Goal: Task Accomplishment & Management: Complete application form

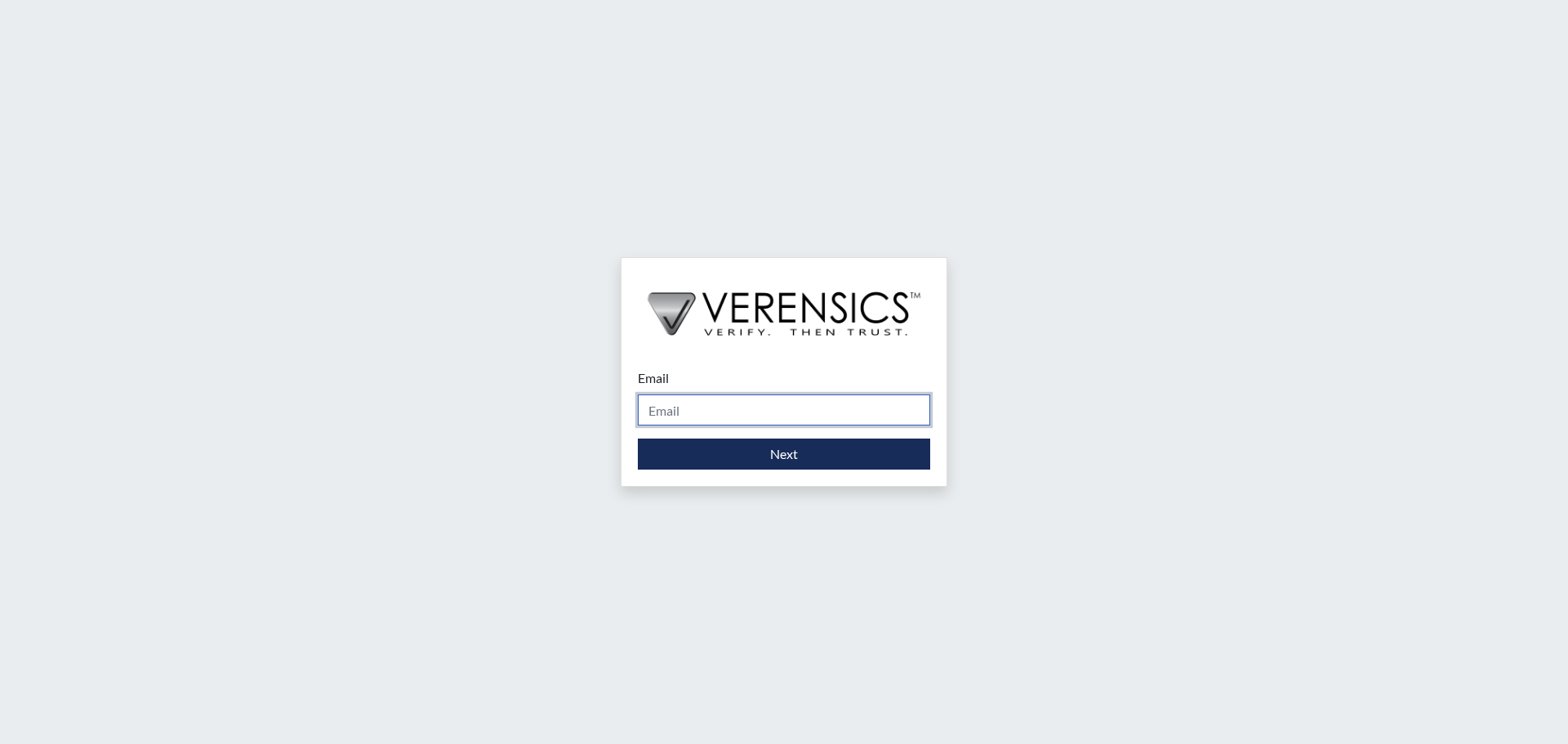
click at [686, 421] on input "Email" at bounding box center [784, 409] width 292 height 31
type input "[PERSON_NAME][EMAIL_ADDRESS][PERSON_NAME][DOMAIN_NAME]"
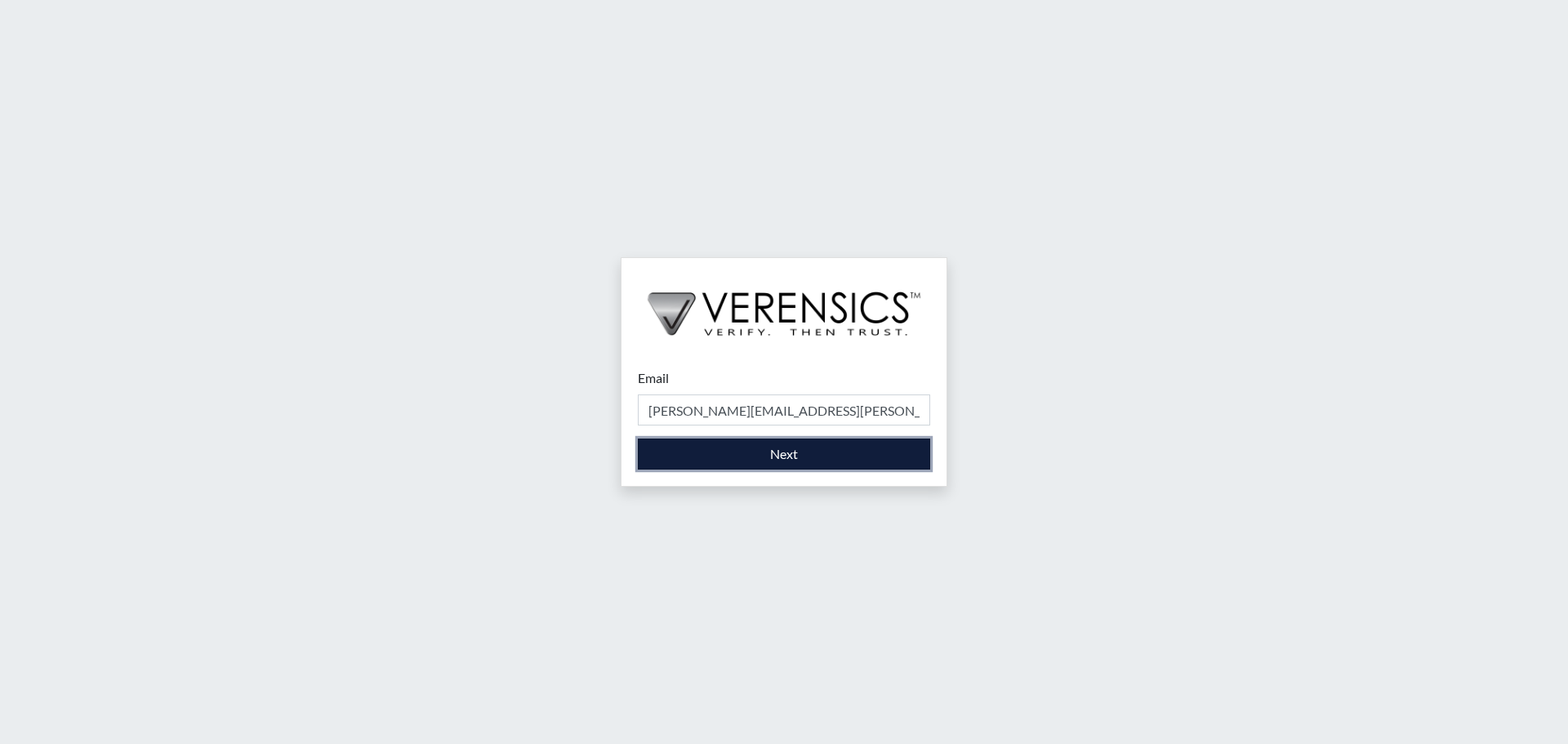
click at [729, 452] on button "Next" at bounding box center [784, 454] width 292 height 31
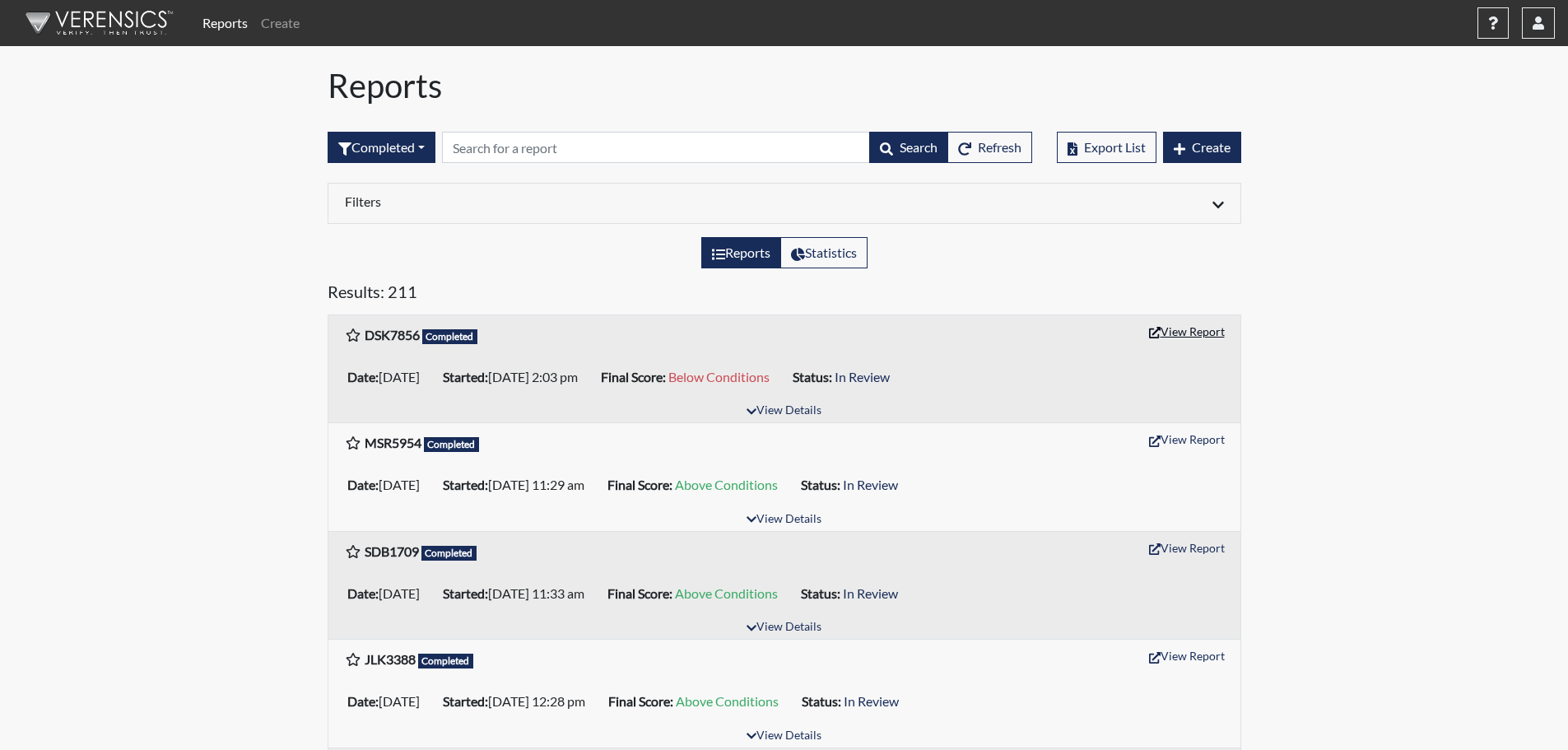
click at [1187, 334] on button "View Report" at bounding box center [1187, 331] width 90 height 25
click at [1212, 154] on span "Create" at bounding box center [1211, 146] width 39 height 15
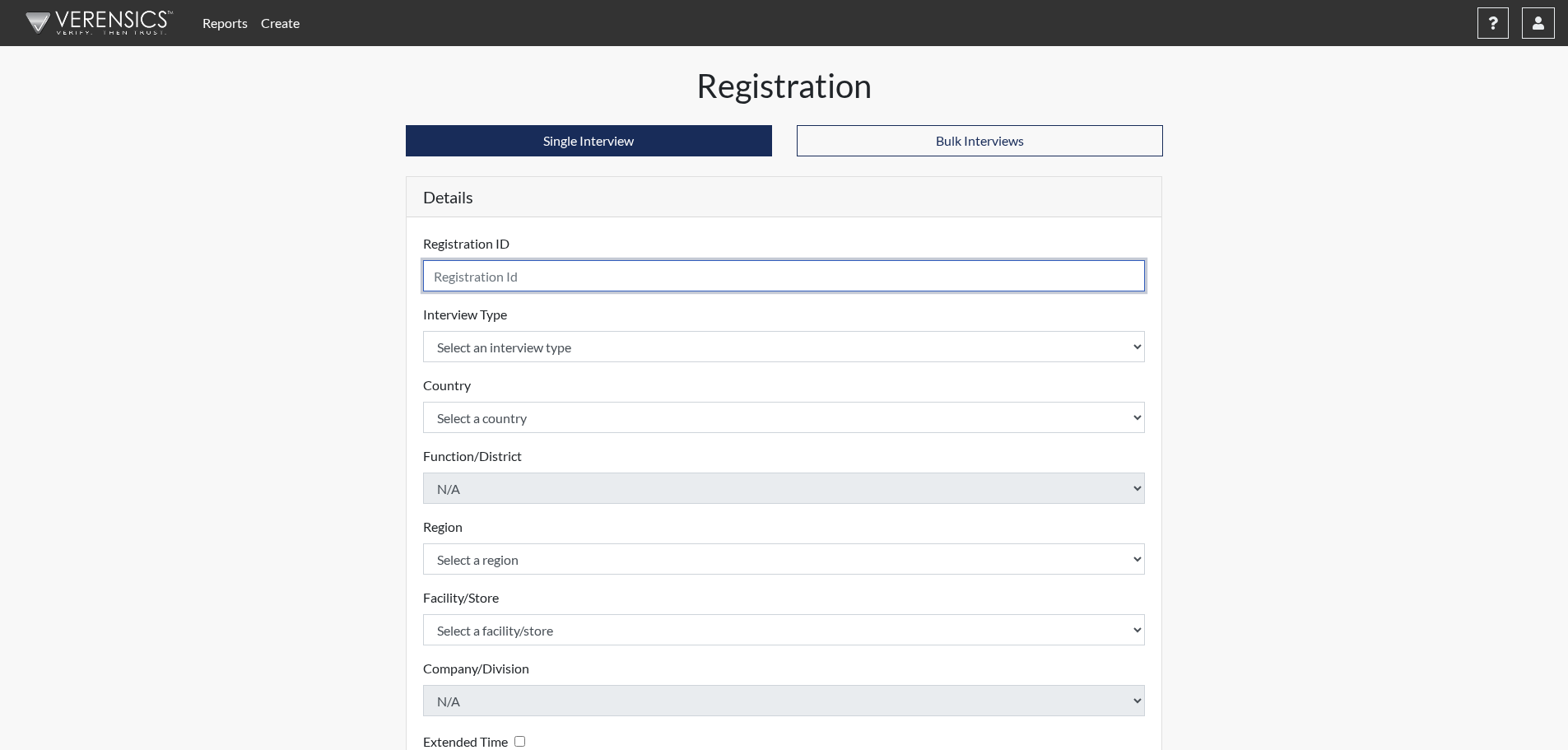
click at [947, 261] on input "text" at bounding box center [784, 276] width 723 height 31
type input "ads5542"
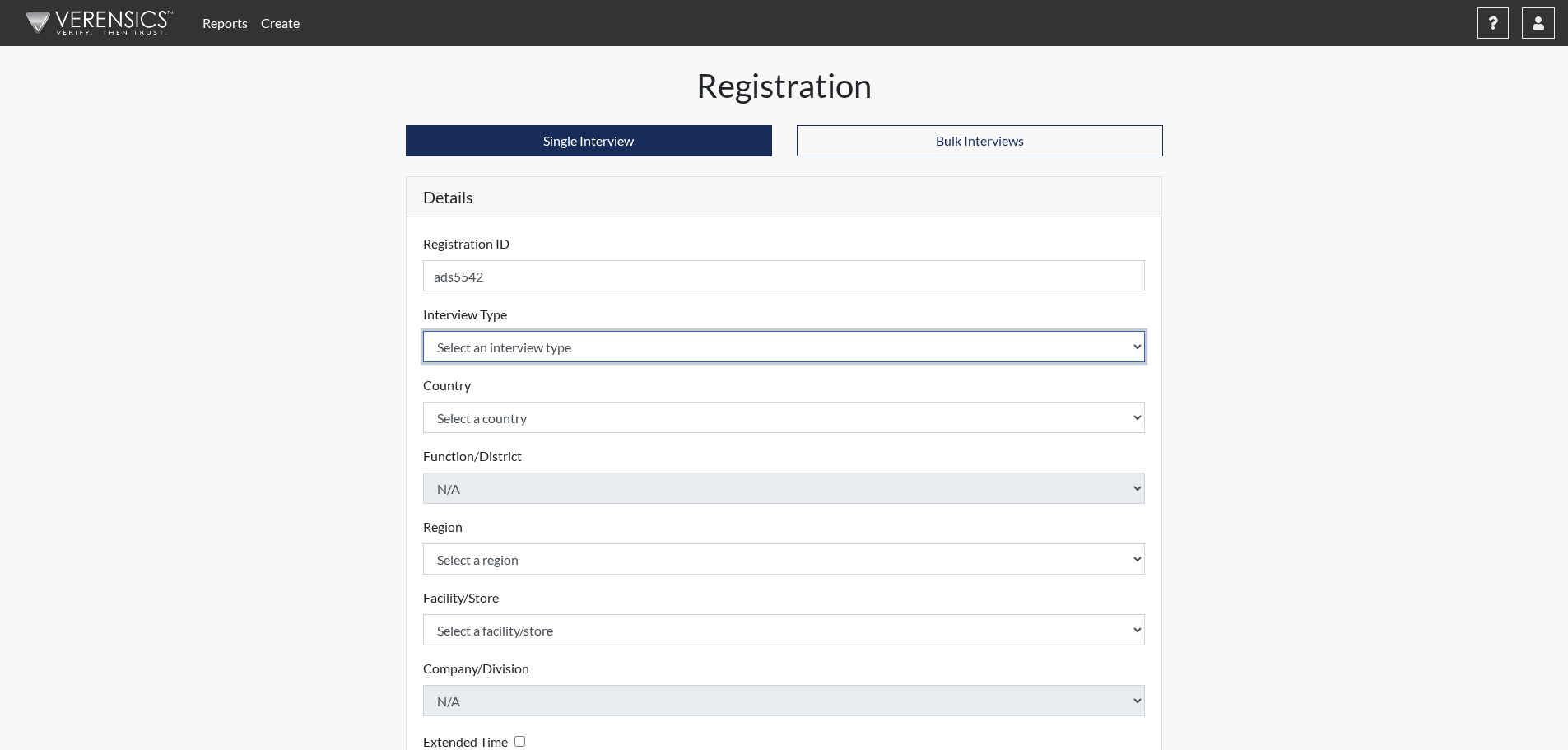
click at [909, 337] on select "Select an interview type Corrections Pre-Employment" at bounding box center [784, 346] width 723 height 31
select select "ff733e93-e1bf-11ea-9c9f-0eff0cf7eb8f"
click at [424, 331] on select "Select an interview type Corrections Pre-Employment" at bounding box center [784, 346] width 723 height 31
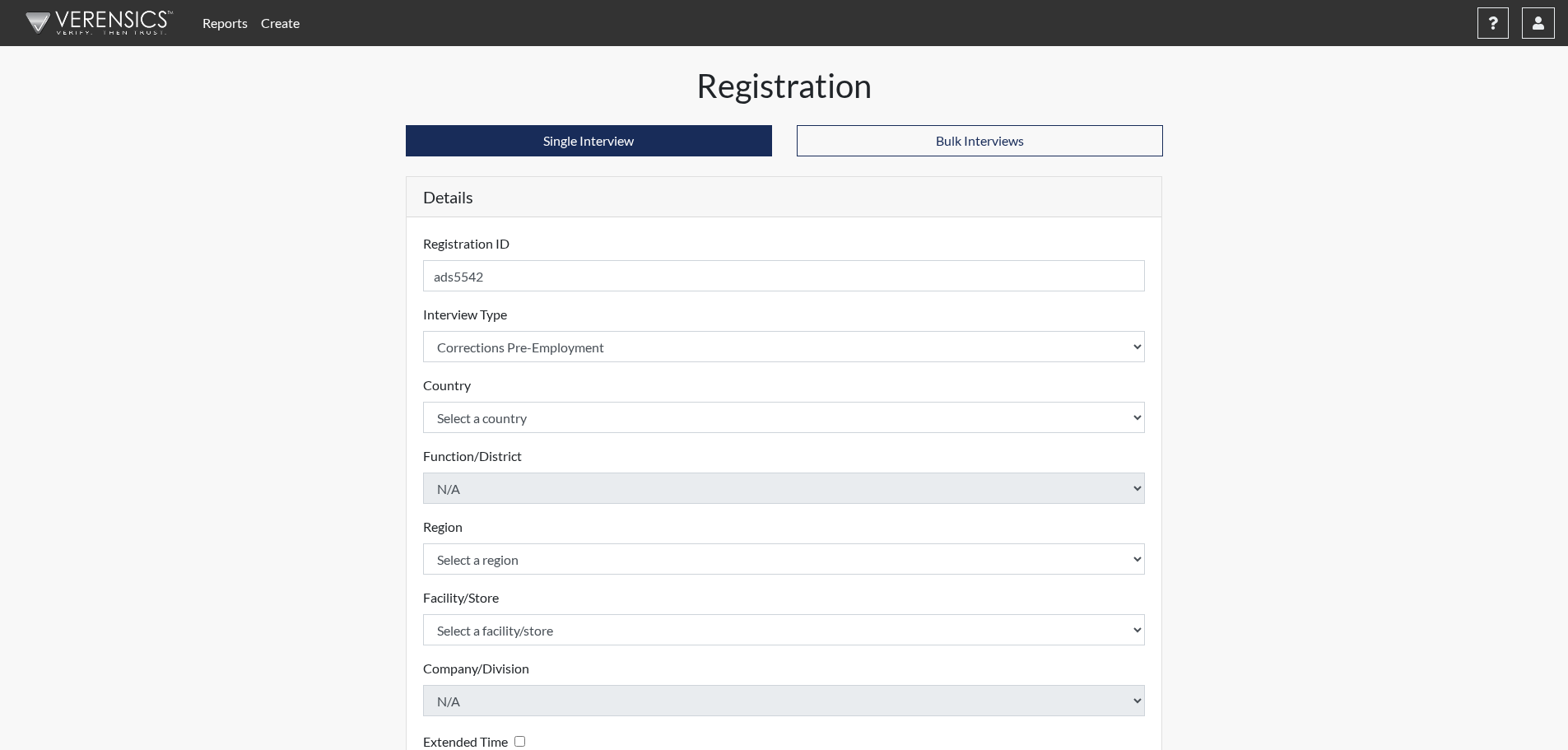
click at [743, 434] on form "Registration ID ads5542 Please provide a registration ID. Interview Type Select…" at bounding box center [784, 528] width 723 height 590
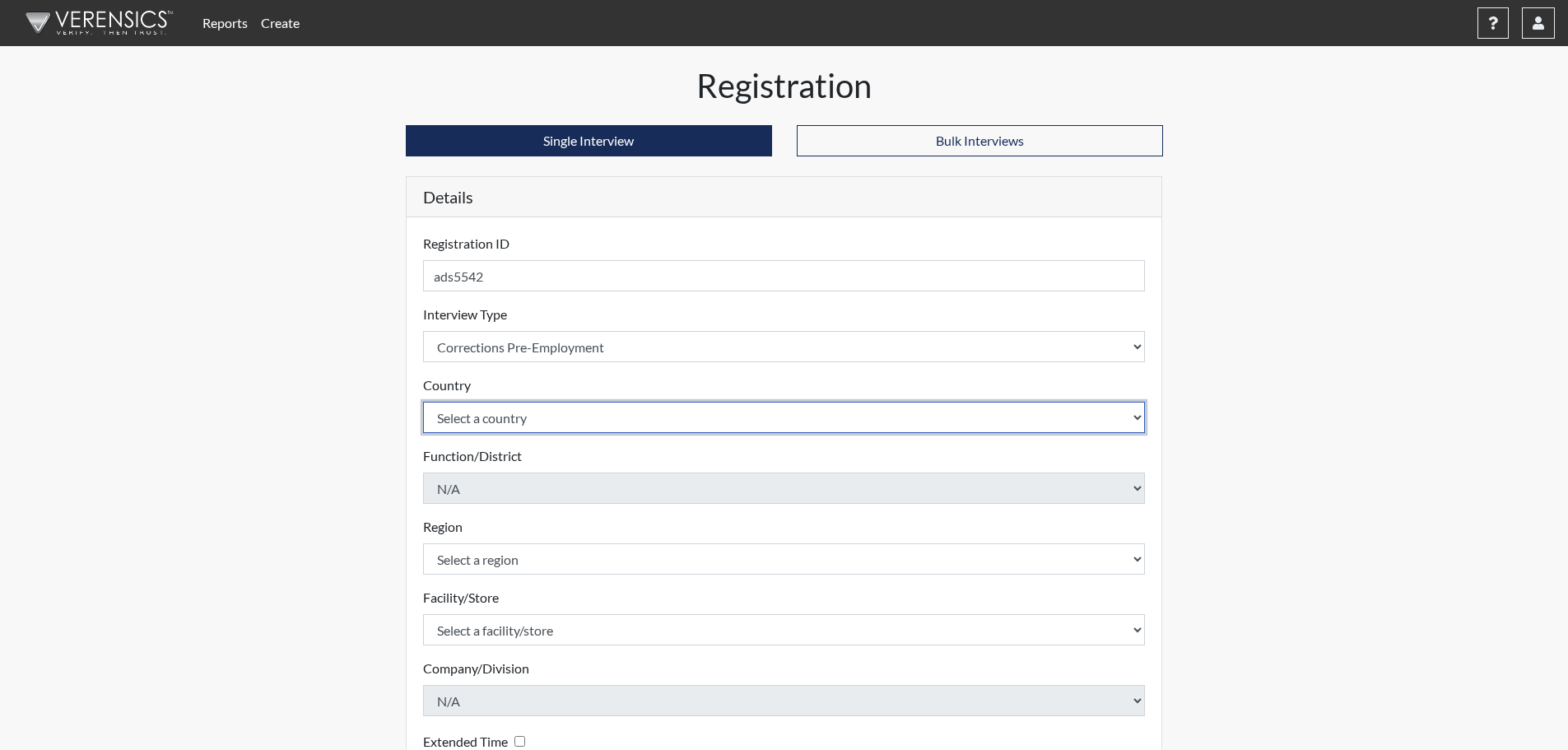
click at [745, 425] on select "Select a country [GEOGRAPHIC_DATA] [GEOGRAPHIC_DATA]" at bounding box center [784, 417] width 723 height 31
select select "united-states-of-[GEOGRAPHIC_DATA]"
click at [424, 402] on select "Select a country [GEOGRAPHIC_DATA] [GEOGRAPHIC_DATA]" at bounding box center [784, 417] width 723 height 31
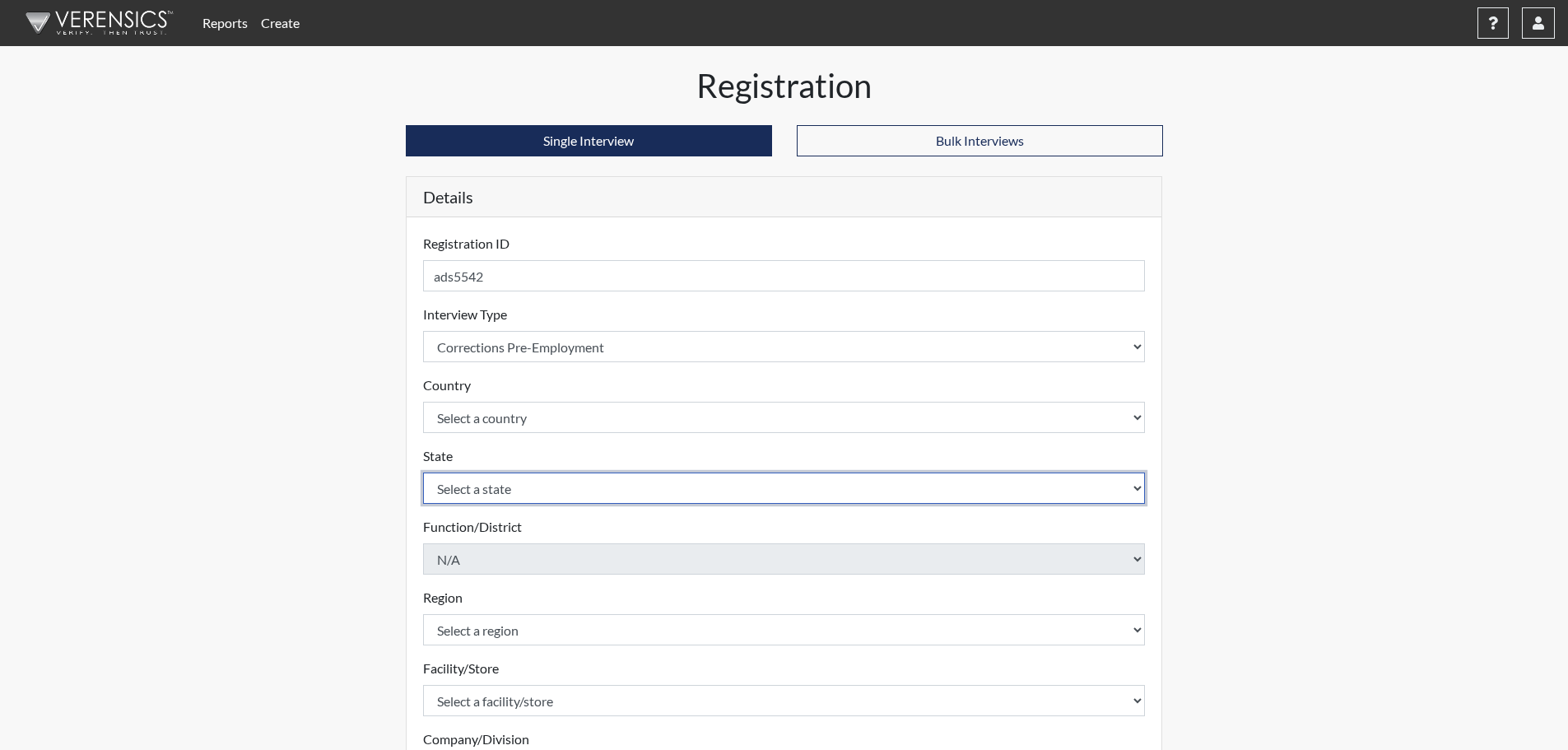
click at [710, 491] on select "Select a state [US_STATE] [US_STATE] [US_STATE] [US_STATE] [US_STATE] [US_STATE…" at bounding box center [784, 488] width 723 height 31
select select "GA"
click at [424, 473] on select "Select a state [US_STATE] [US_STATE] [US_STATE] [US_STATE] [US_STATE] [US_STATE…" at bounding box center [784, 488] width 723 height 31
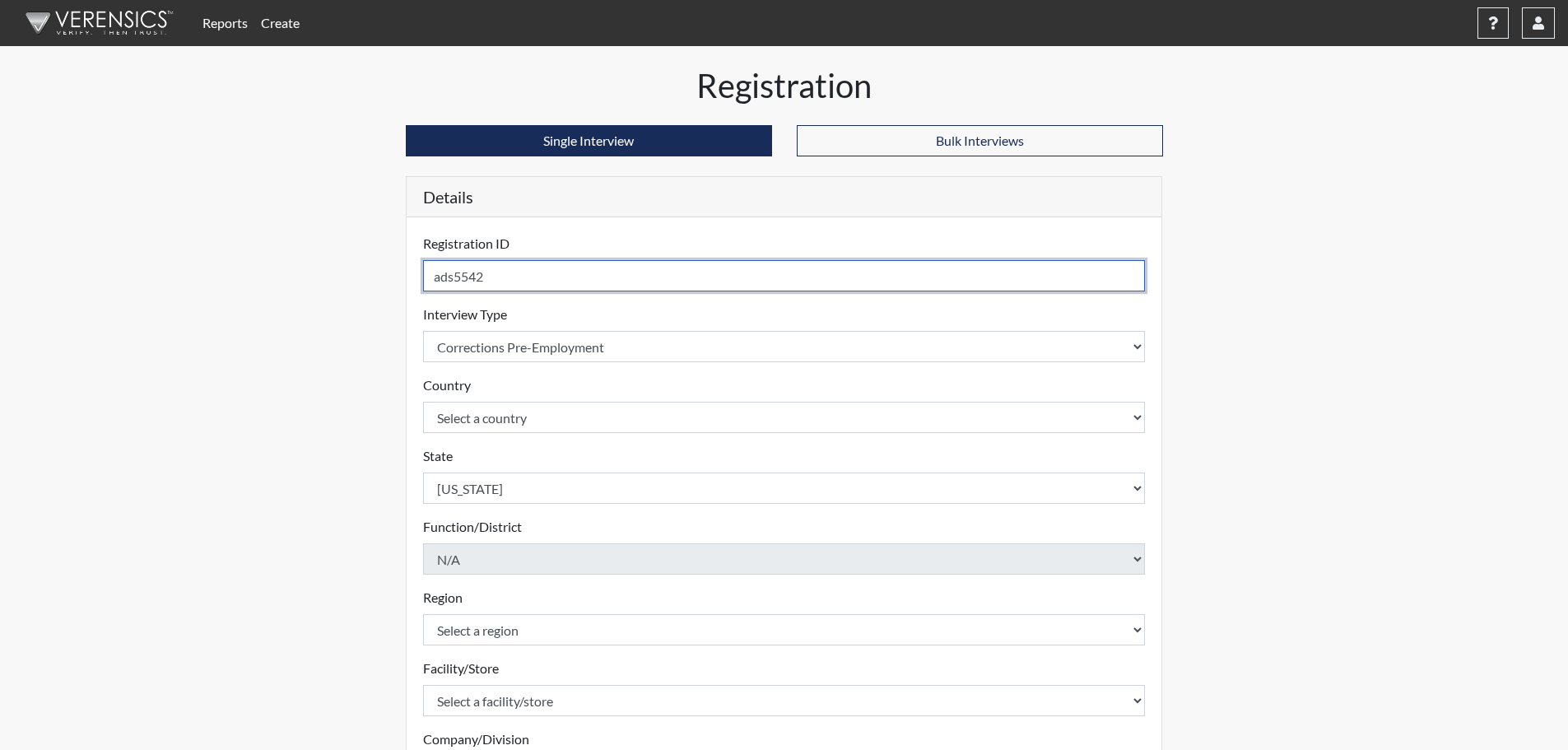
click at [451, 277] on input "ads5542" at bounding box center [784, 276] width 723 height 31
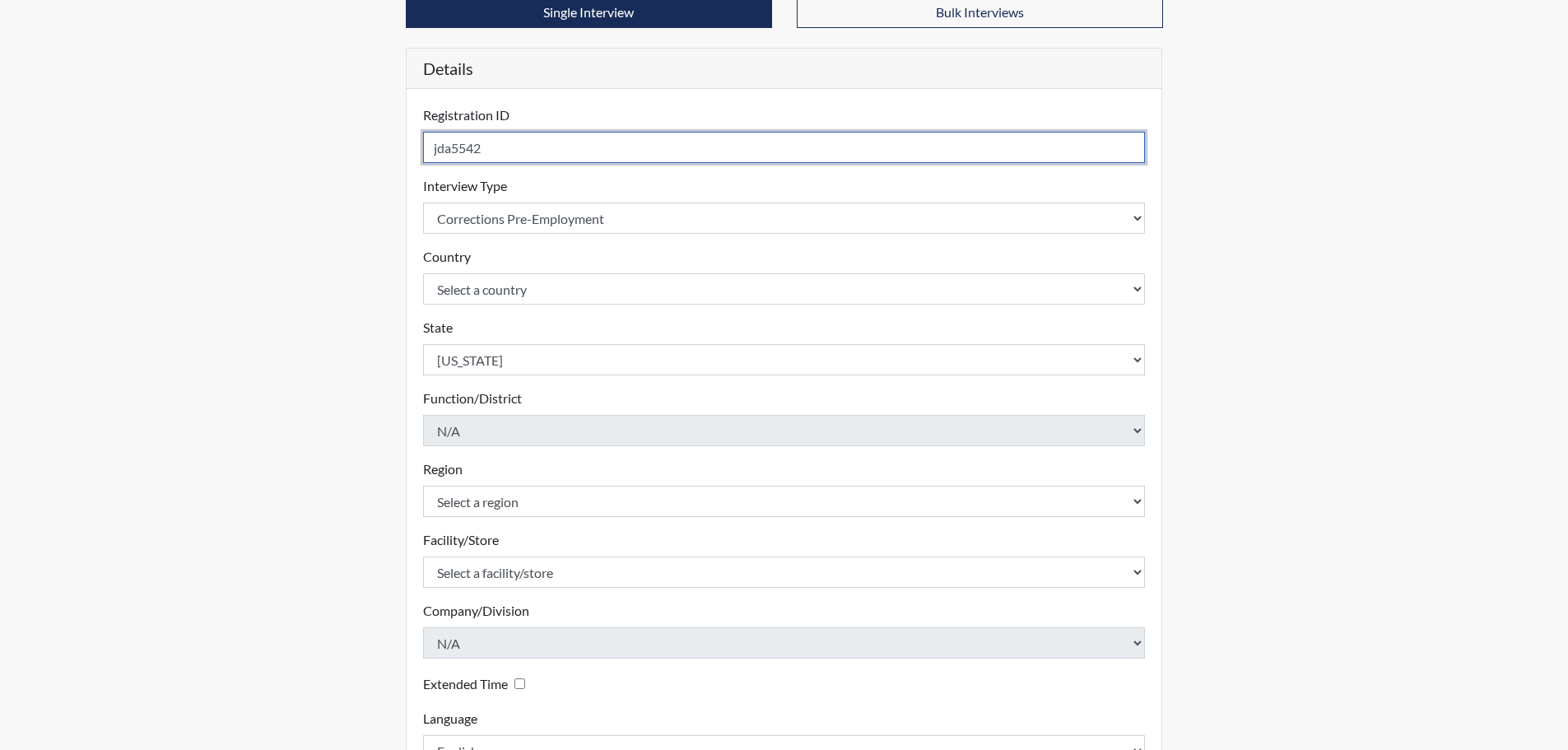
scroll to position [165, 0]
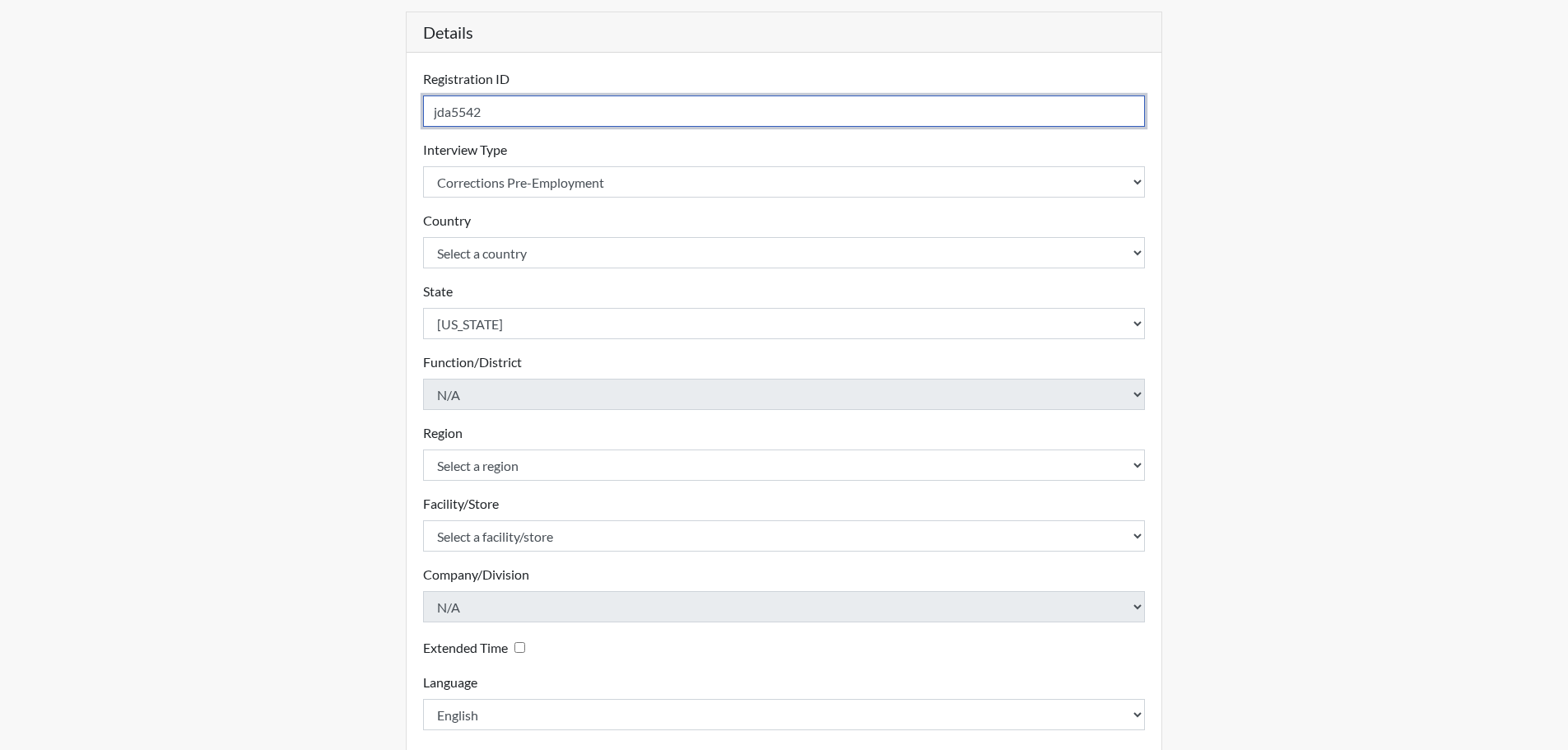
type input "jda5542"
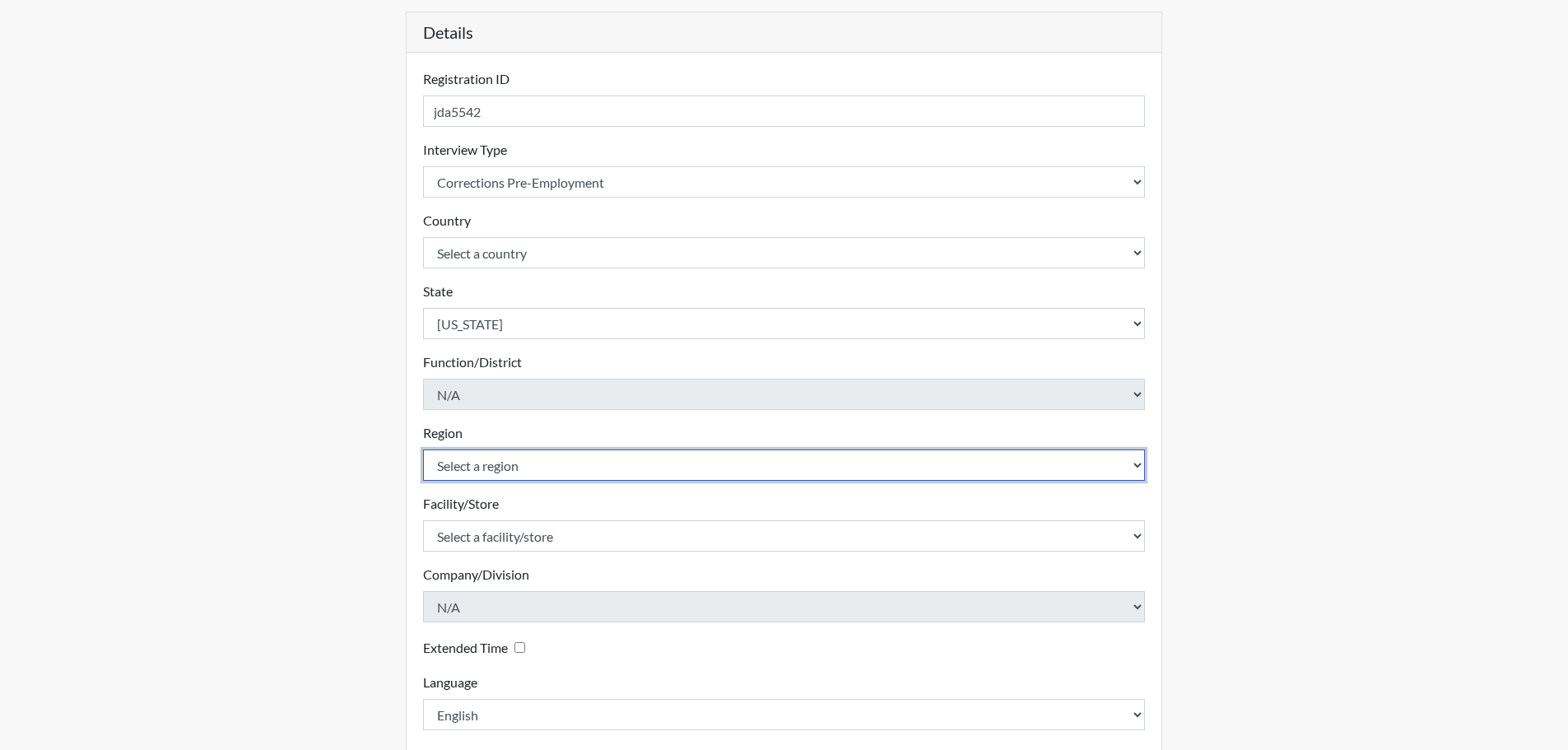
click at [610, 462] on select "Select a region [GEOGRAPHIC_DATA]" at bounding box center [784, 464] width 723 height 31
select select "8bdab1f8-09d2-48bf-ae6d-f2dae3084107"
click at [424, 449] on select "Select a region [GEOGRAPHIC_DATA]" at bounding box center [784, 464] width 723 height 31
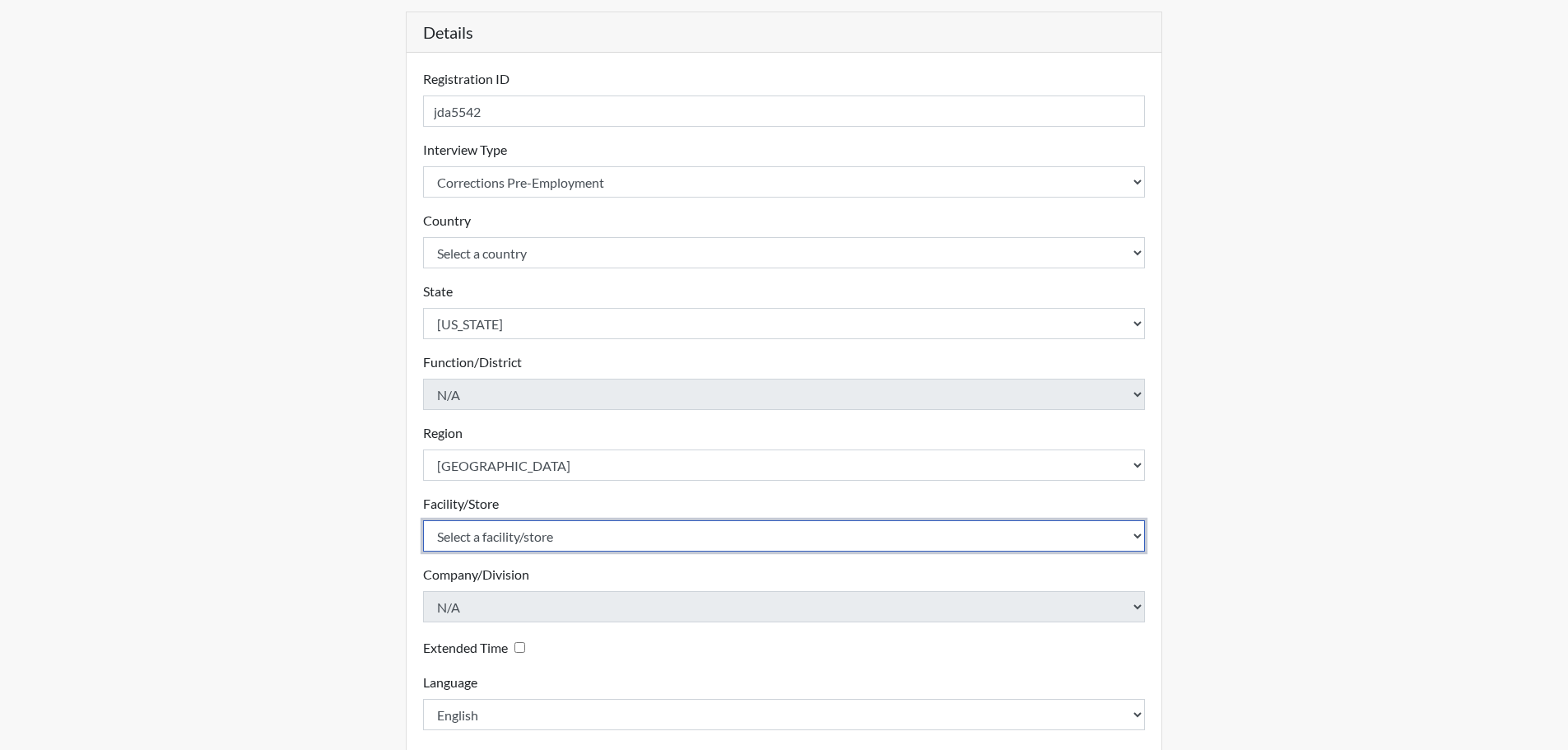
click at [610, 531] on select "Select a facility/store [PERSON_NAME]" at bounding box center [784, 535] width 723 height 31
select select "cb845a86-4adf-4766-8bef-1ab7fdaa1d14"
click at [424, 520] on select "Select a facility/store [PERSON_NAME]" at bounding box center [784, 535] width 723 height 31
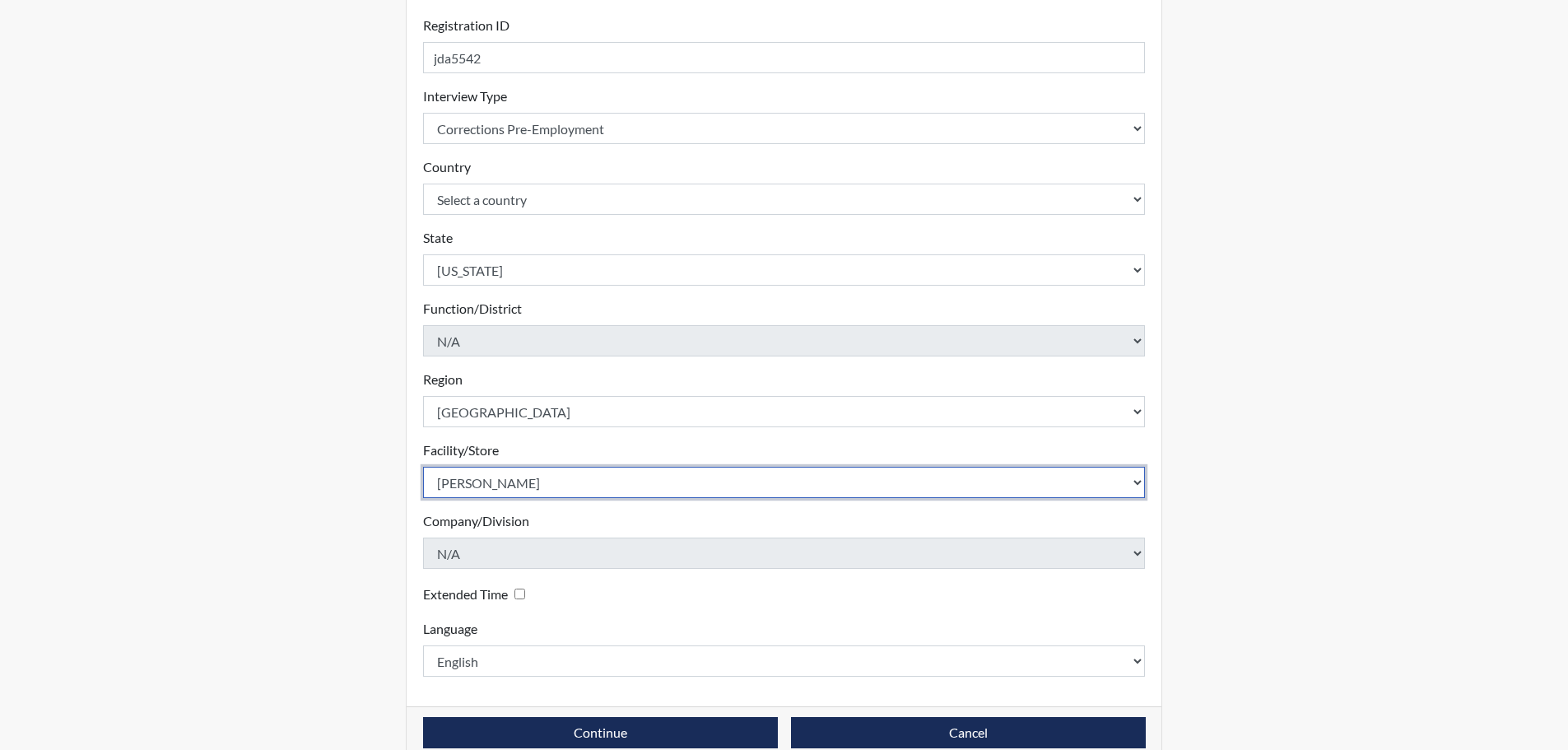
scroll to position [247, 0]
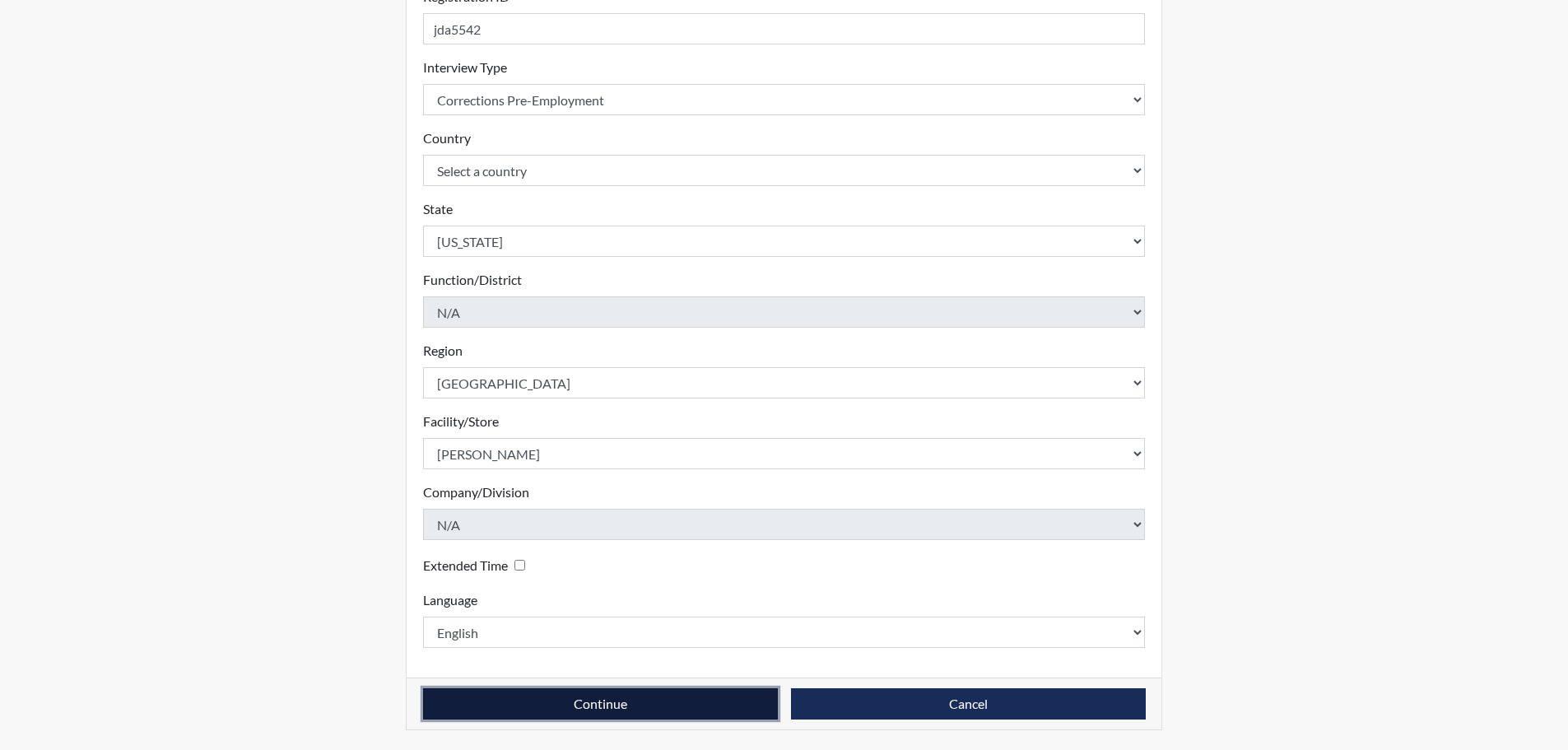
click at [587, 707] on button "Continue" at bounding box center [601, 703] width 355 height 31
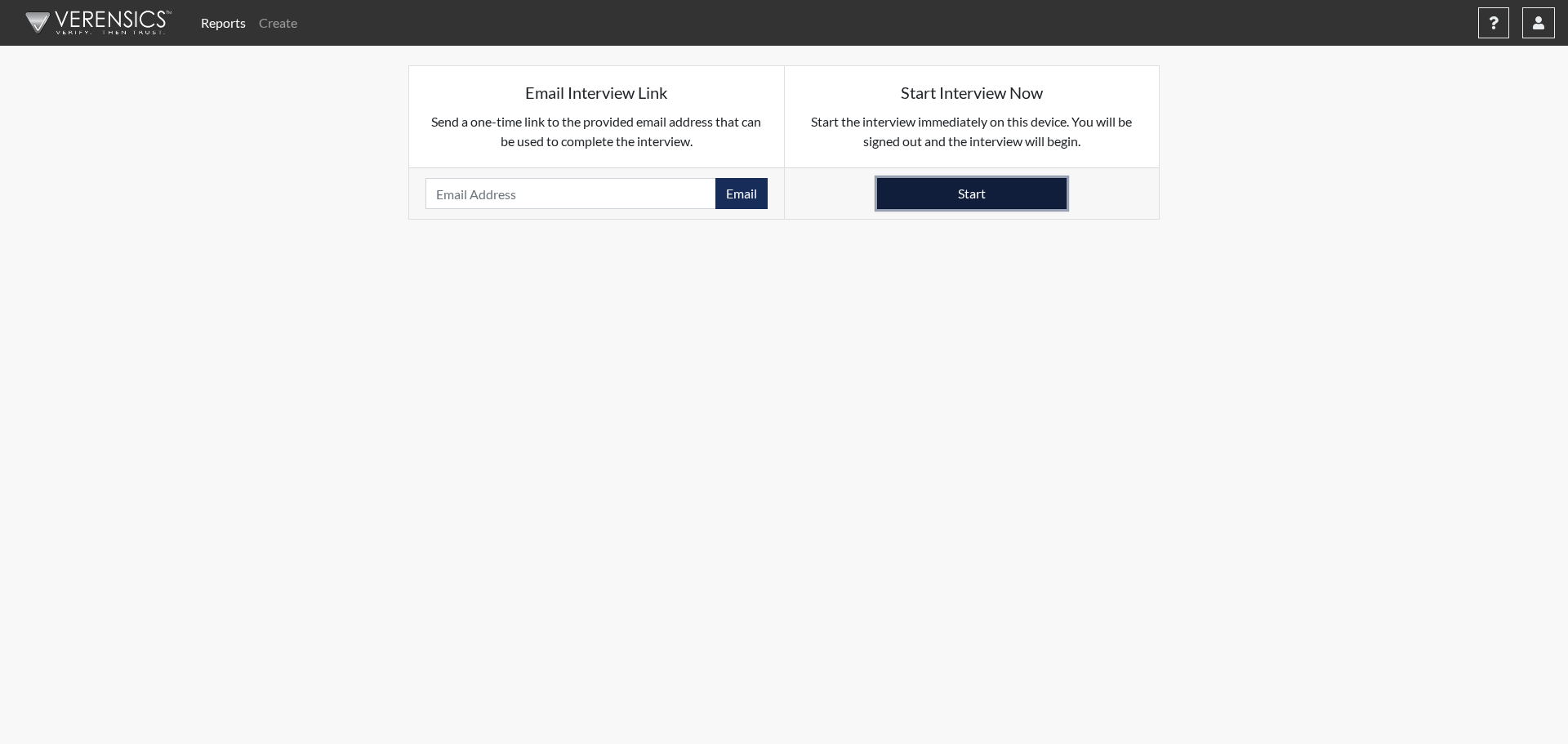
click at [975, 188] on button "Start" at bounding box center [971, 193] width 189 height 31
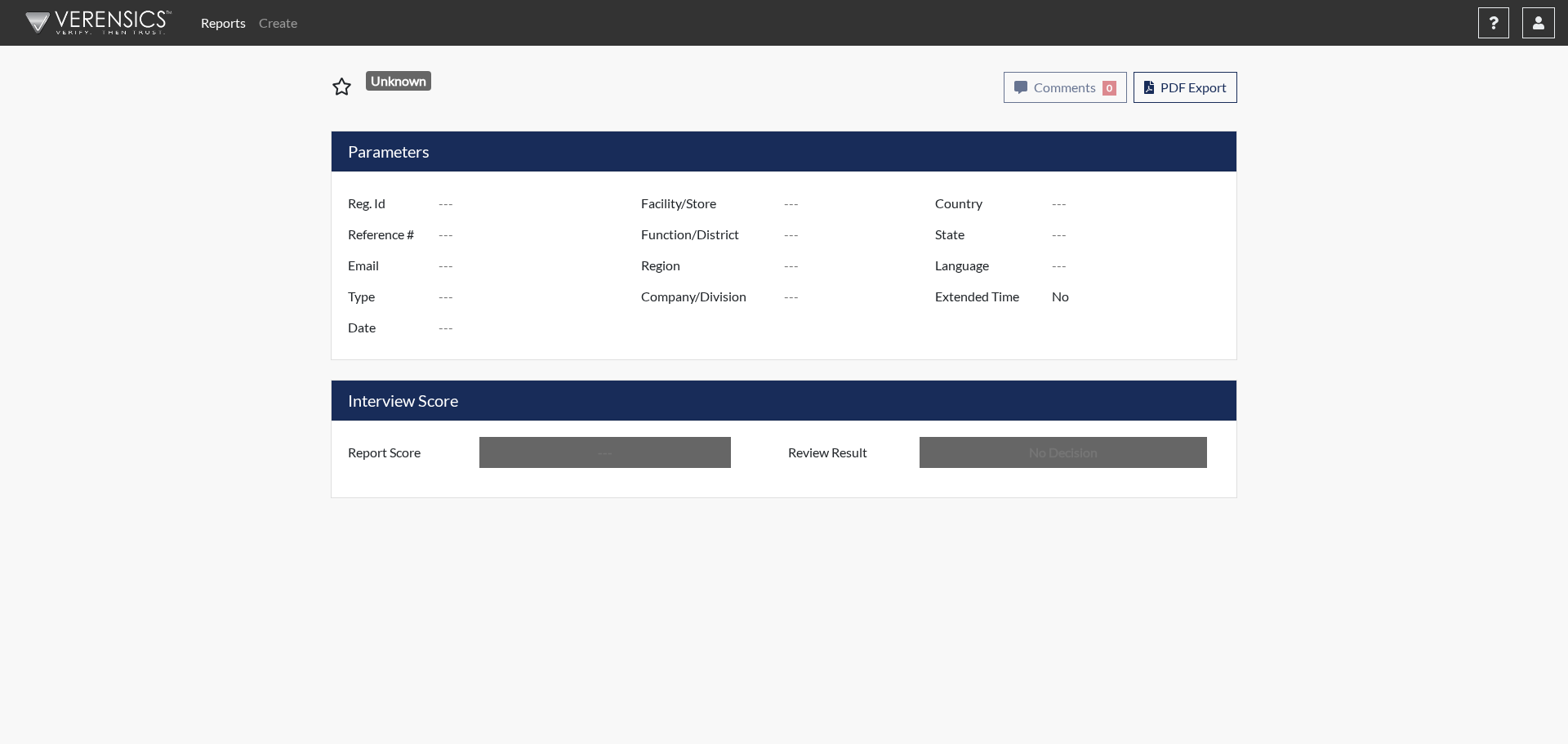
type input "DSK7856"
type input "51686"
type input "---"
type input "Corrections Pre-Employment"
type input "Oct 9, 2025"
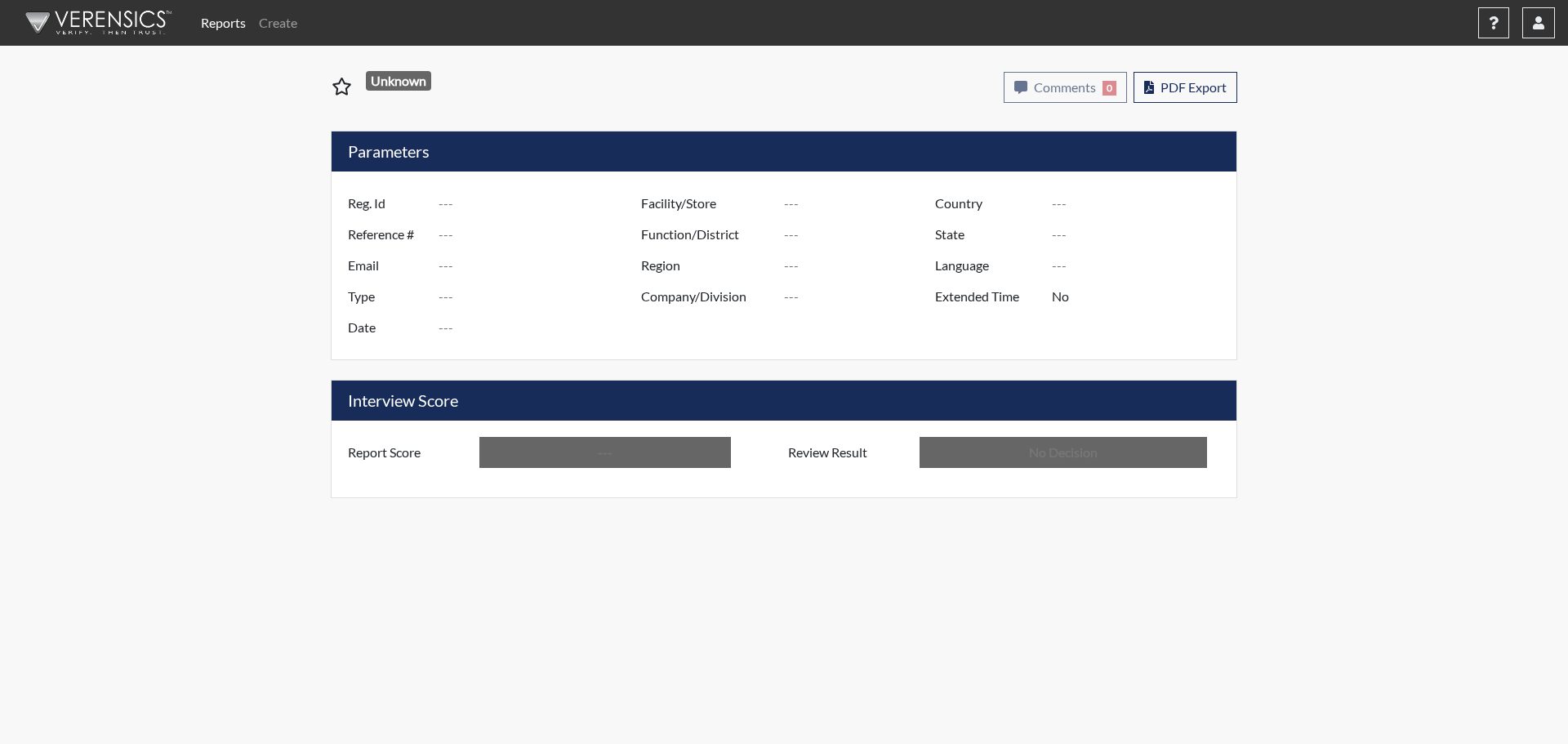
type input "[GEOGRAPHIC_DATA]"
type input "[US_STATE]"
type input "English"
type input "Below Conditions"
type input "In Review"
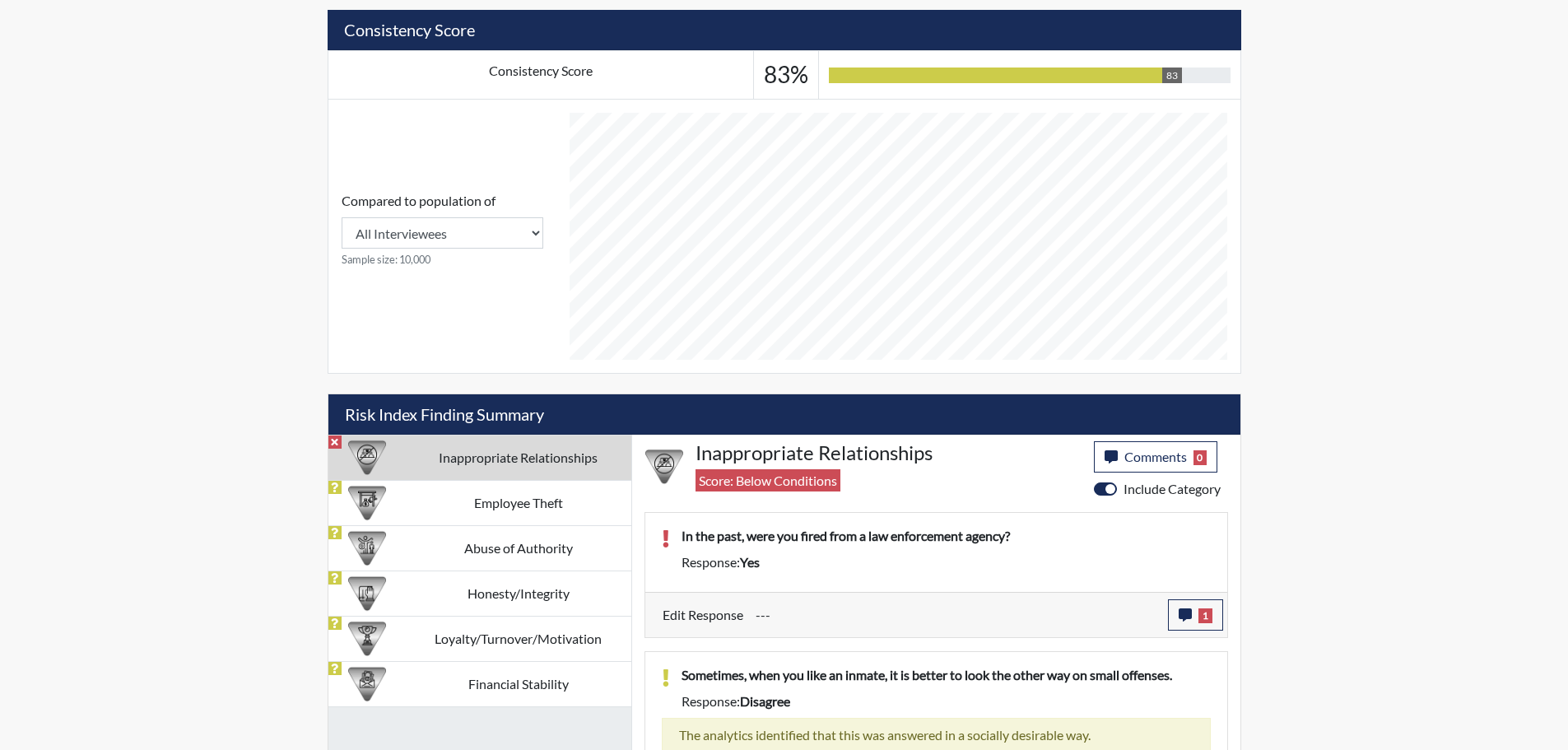
scroll to position [592, 0]
